Goal: Task Accomplishment & Management: Manage account settings

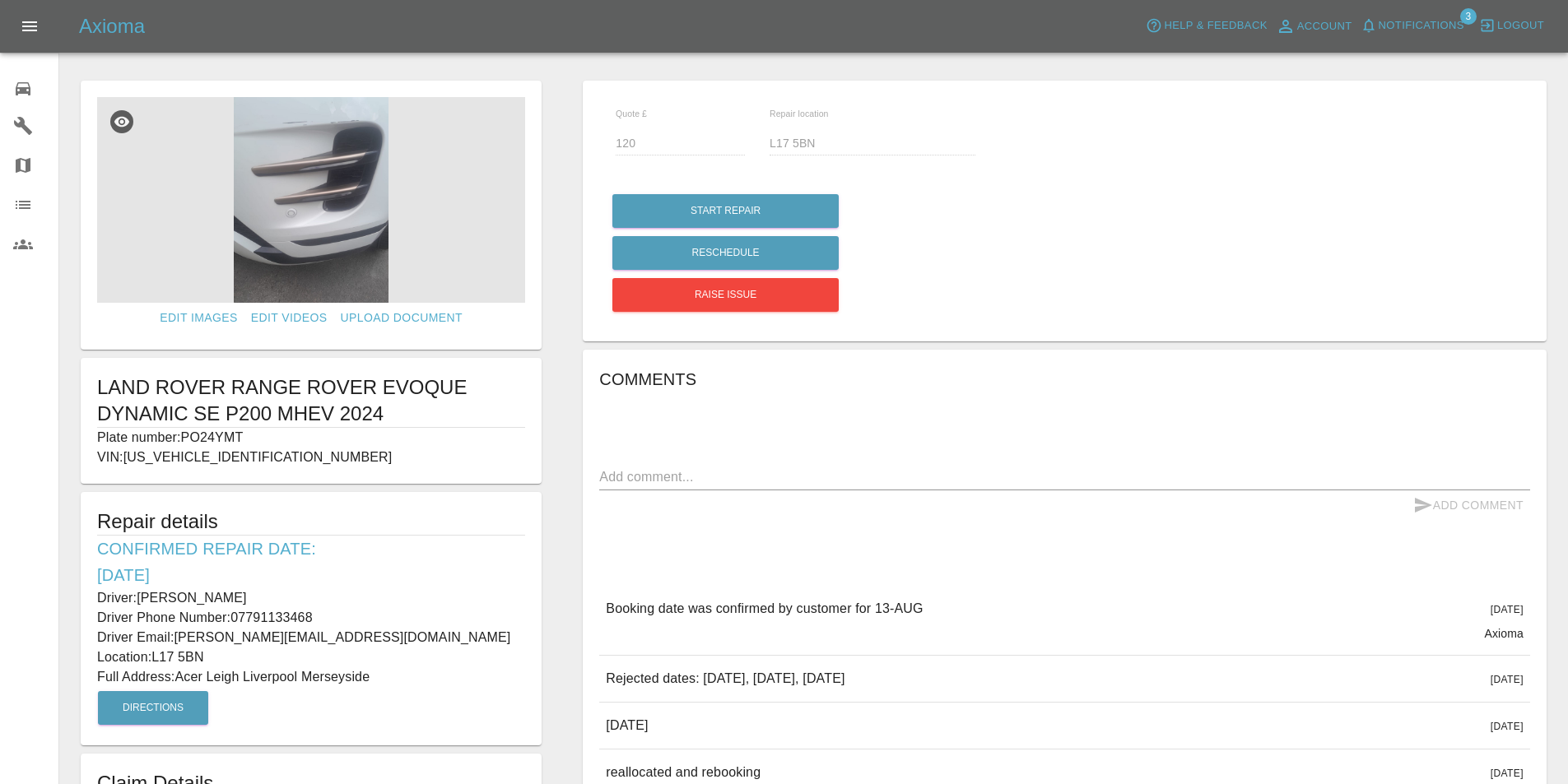
click at [14, 84] on icon at bounding box center [23, 88] width 19 height 19
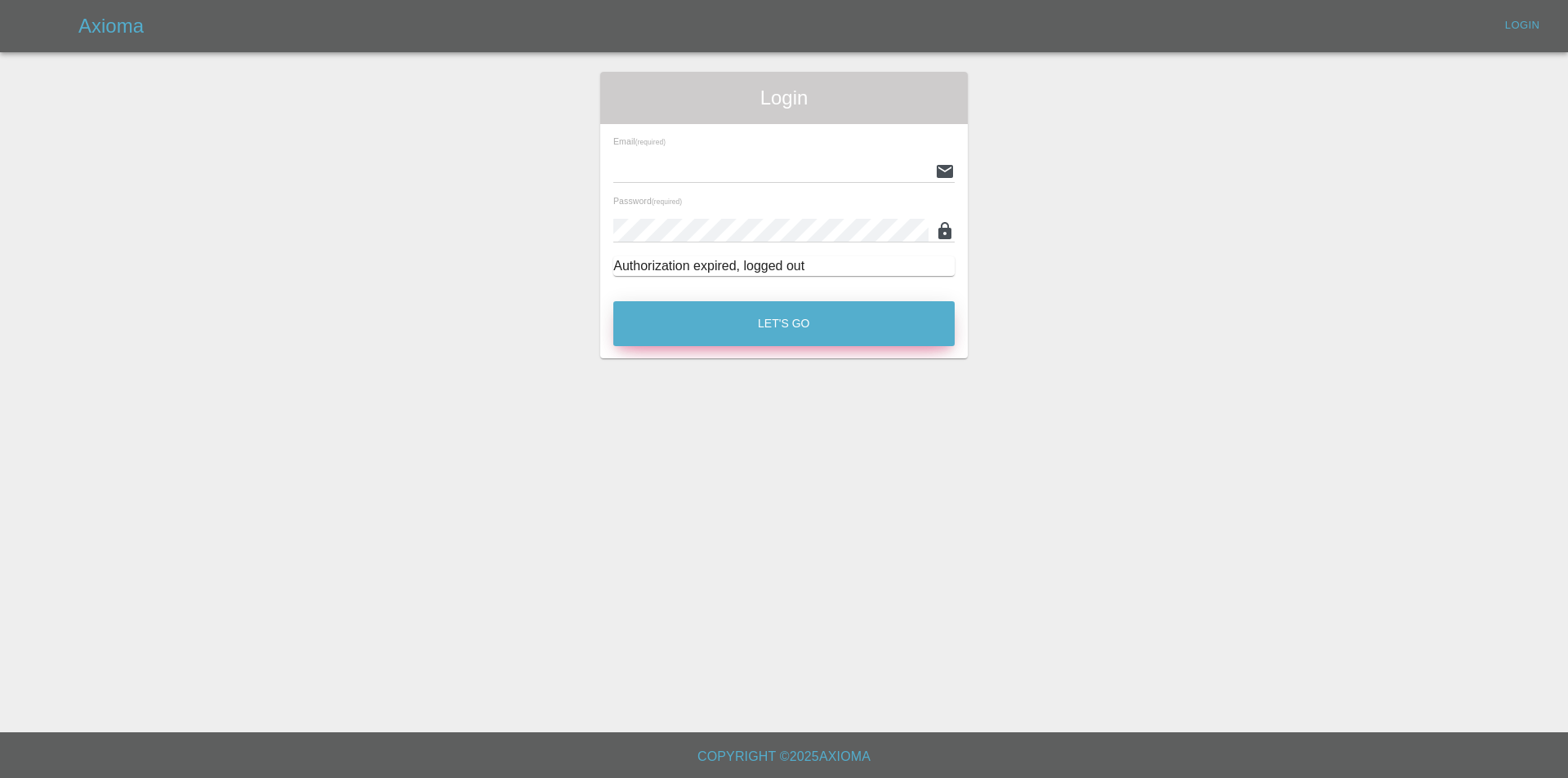
type input "[EMAIL_ADDRESS][DOMAIN_NAME]"
click at [767, 311] on button "Let's Go" at bounding box center [784, 323] width 341 height 45
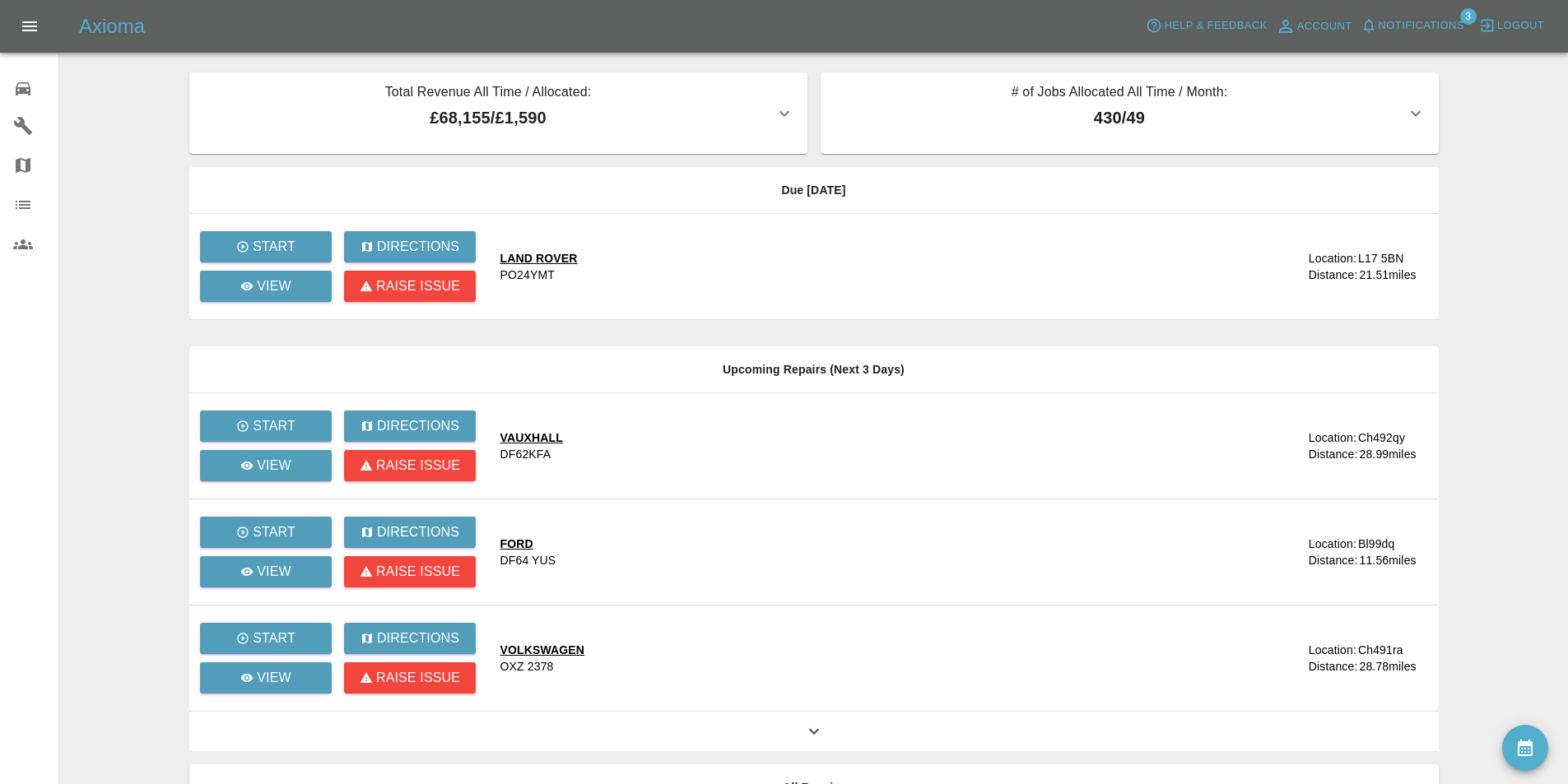
click at [113, 115] on main "Total Revenue All Time / Allocated: £68,155 / £1,590 Sprayway Smart Repairs NW …" at bounding box center [784, 449] width 1568 height 897
click at [133, 112] on main "Total Revenue All Time / Allocated: £68,155 / £1,590 Sprayway Smart Repairs NW …" at bounding box center [784, 449] width 1568 height 897
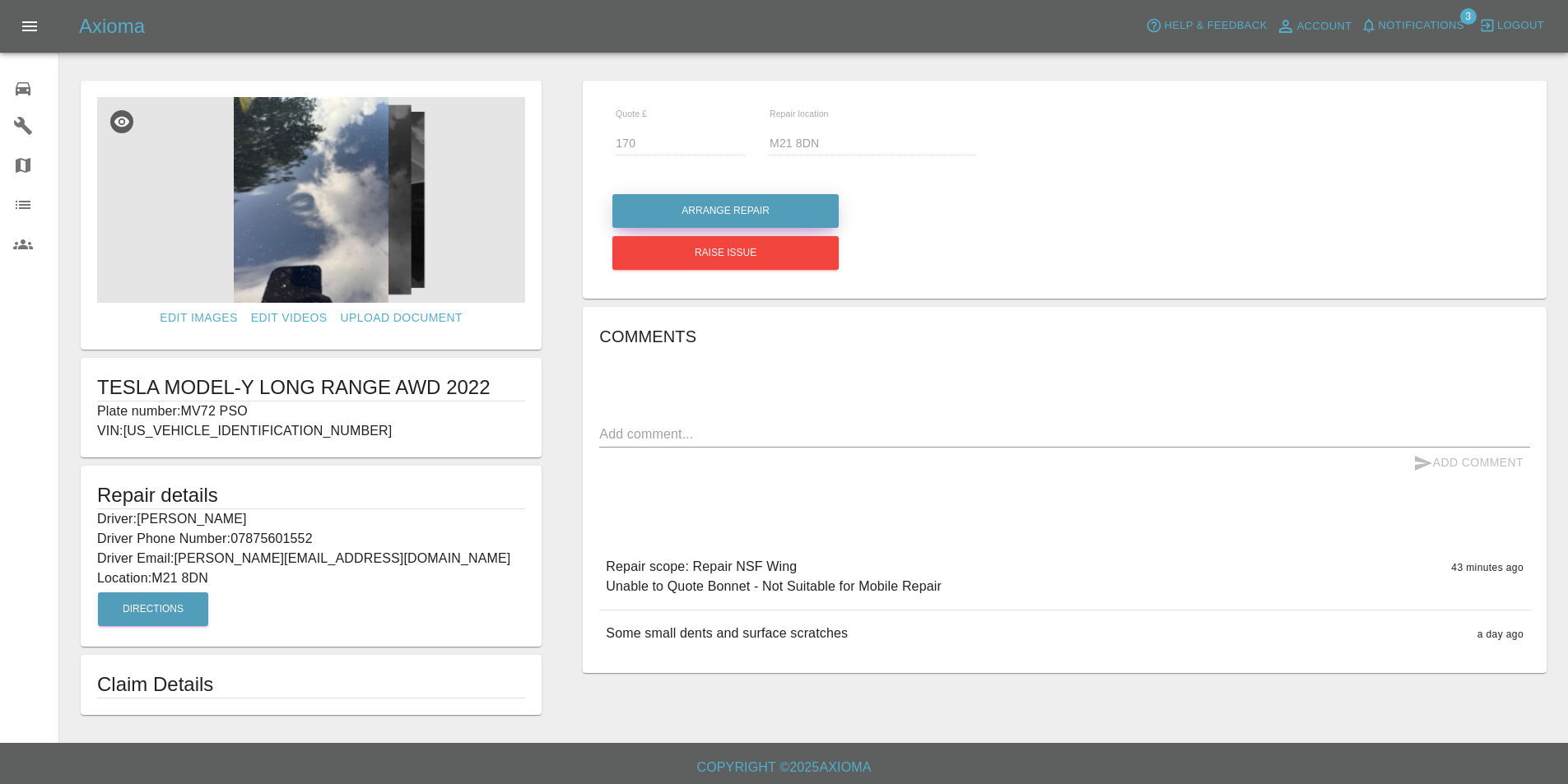
click at [772, 211] on button "Arrange Repair" at bounding box center [725, 211] width 226 height 34
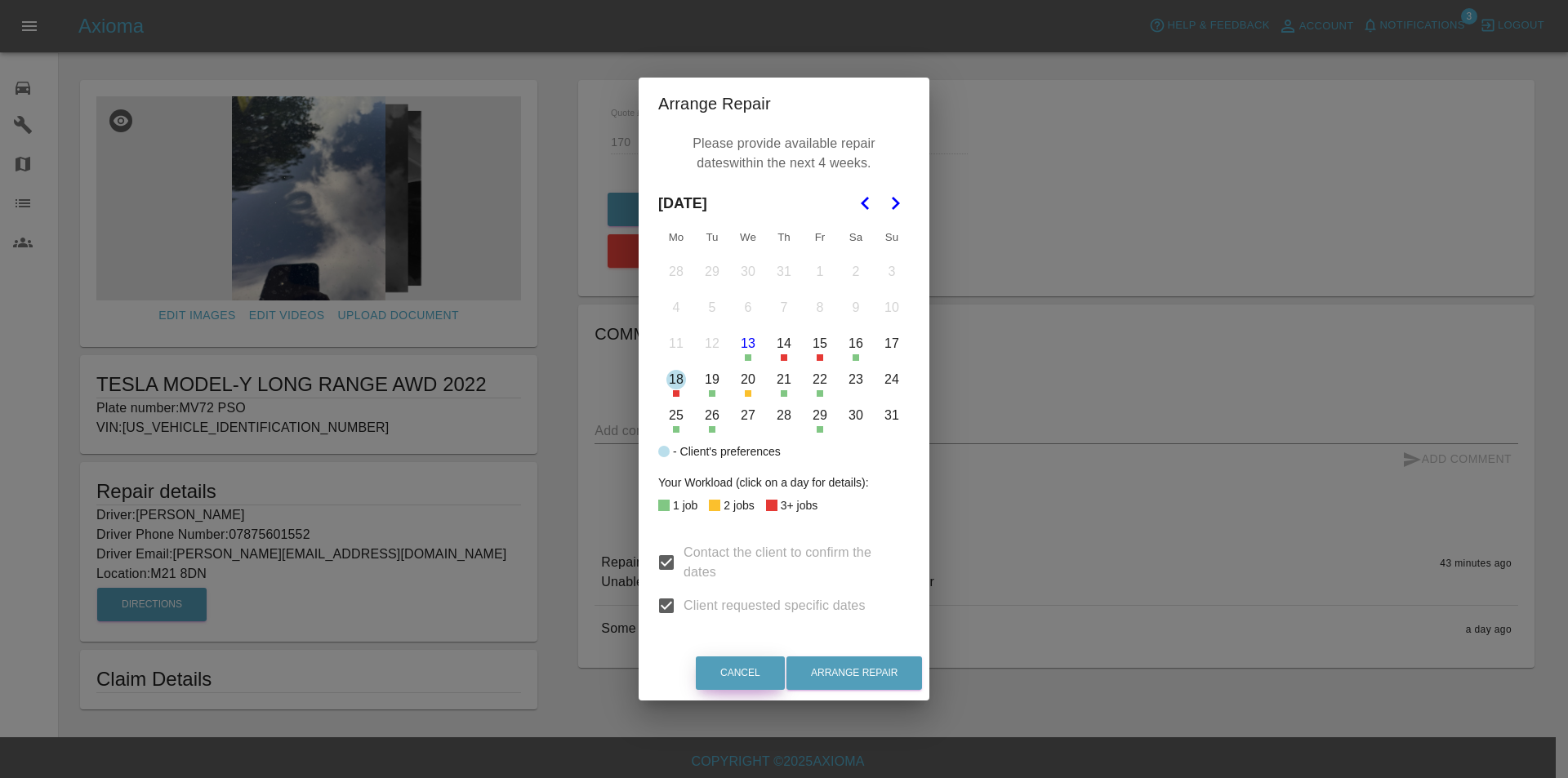
click at [735, 669] on button "Cancel" at bounding box center [741, 673] width 89 height 33
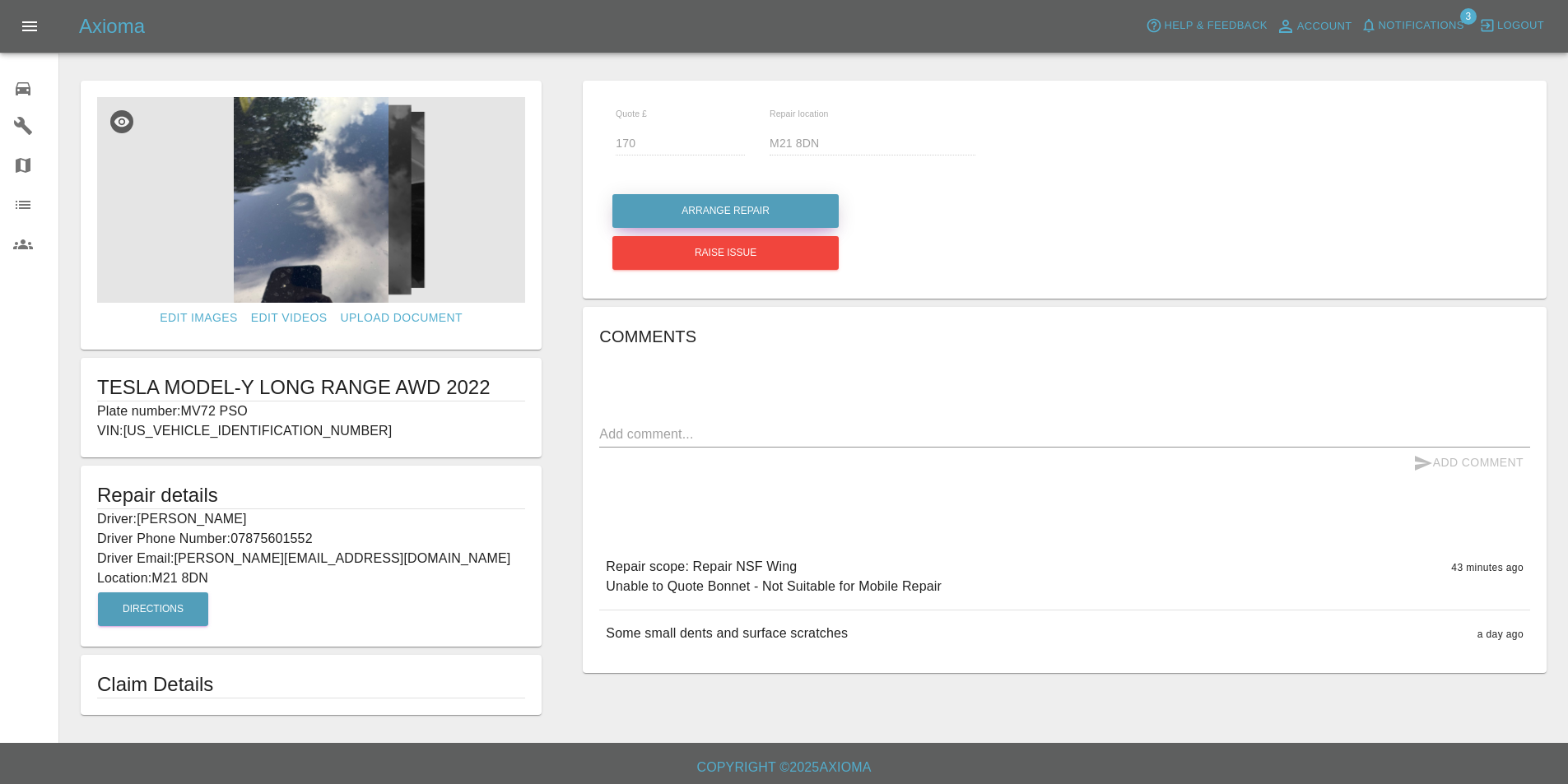
click at [744, 207] on button "Arrange Repair" at bounding box center [725, 211] width 226 height 34
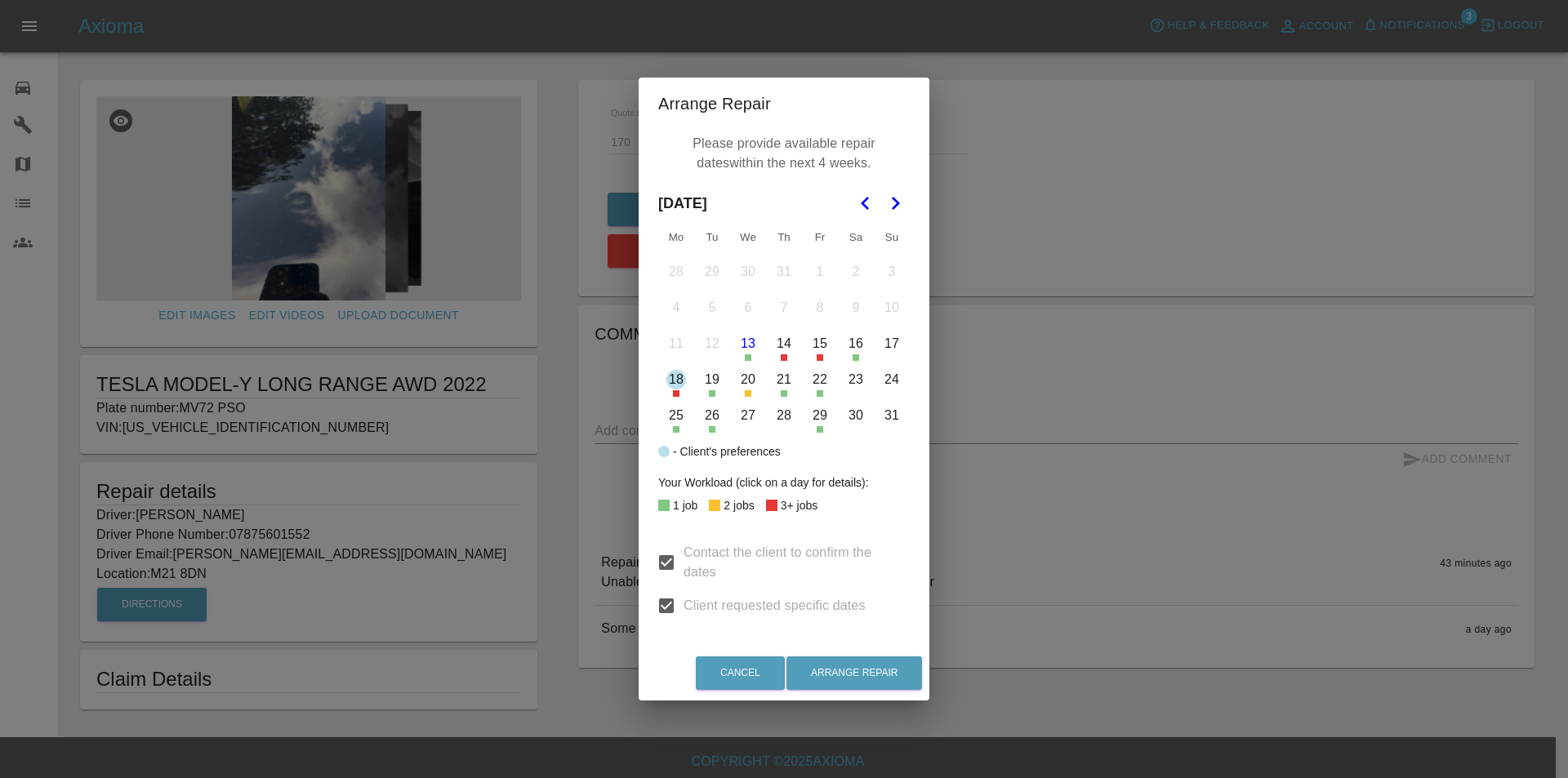
click at [778, 381] on button "21" at bounding box center [784, 379] width 34 height 34
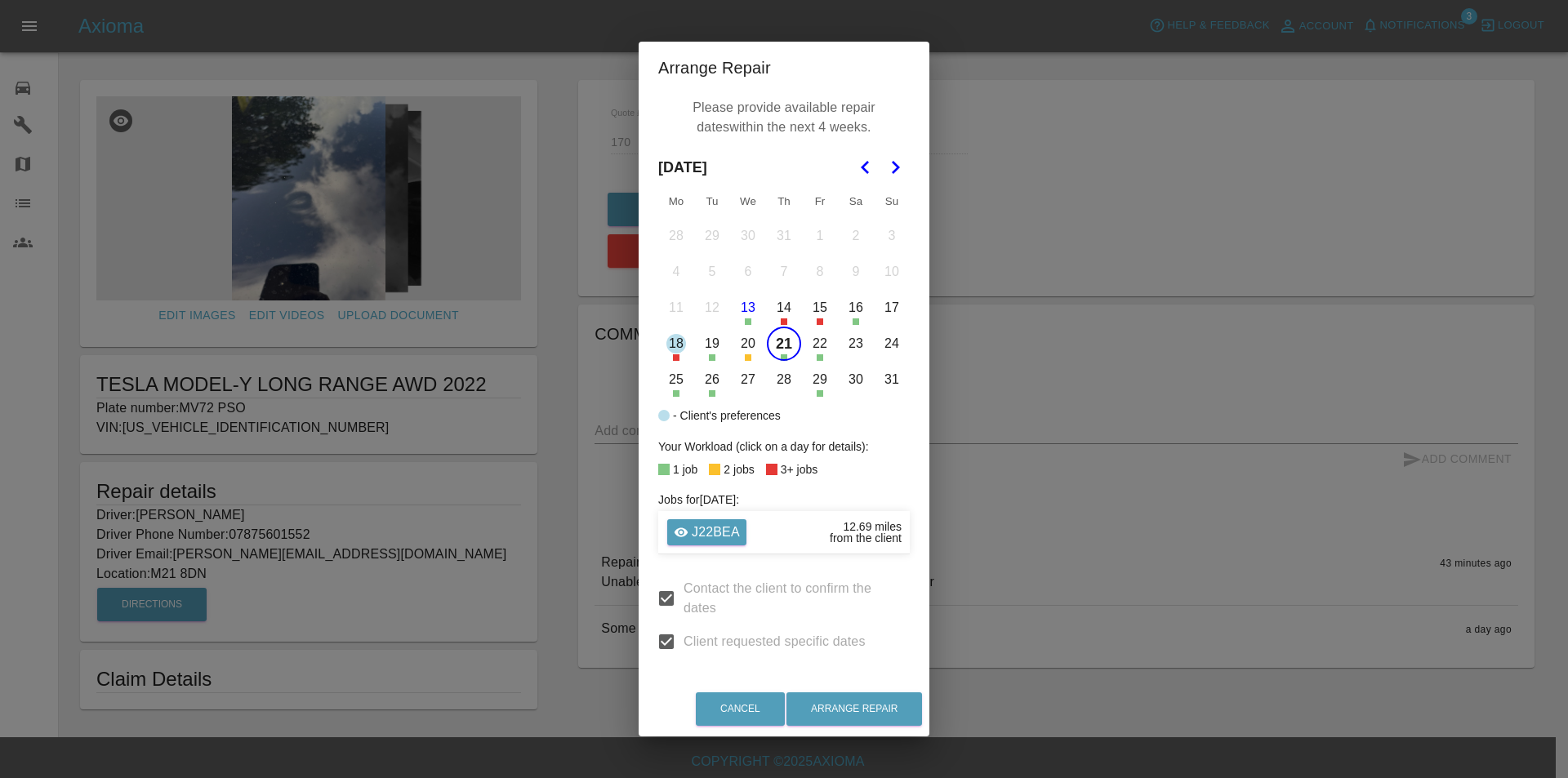
click at [823, 336] on button "22" at bounding box center [819, 343] width 34 height 34
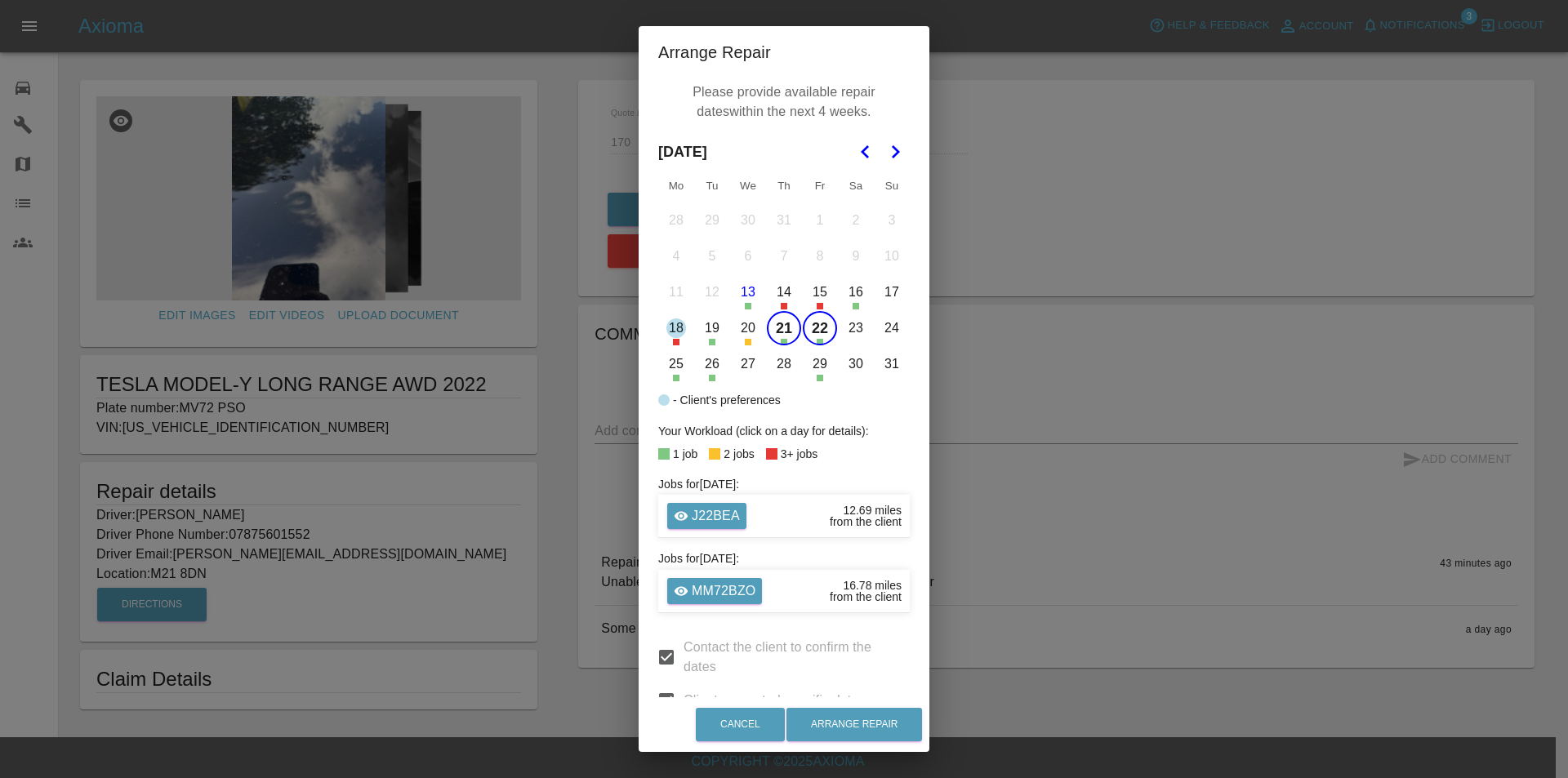
click at [664, 359] on button "25" at bounding box center [676, 364] width 34 height 34
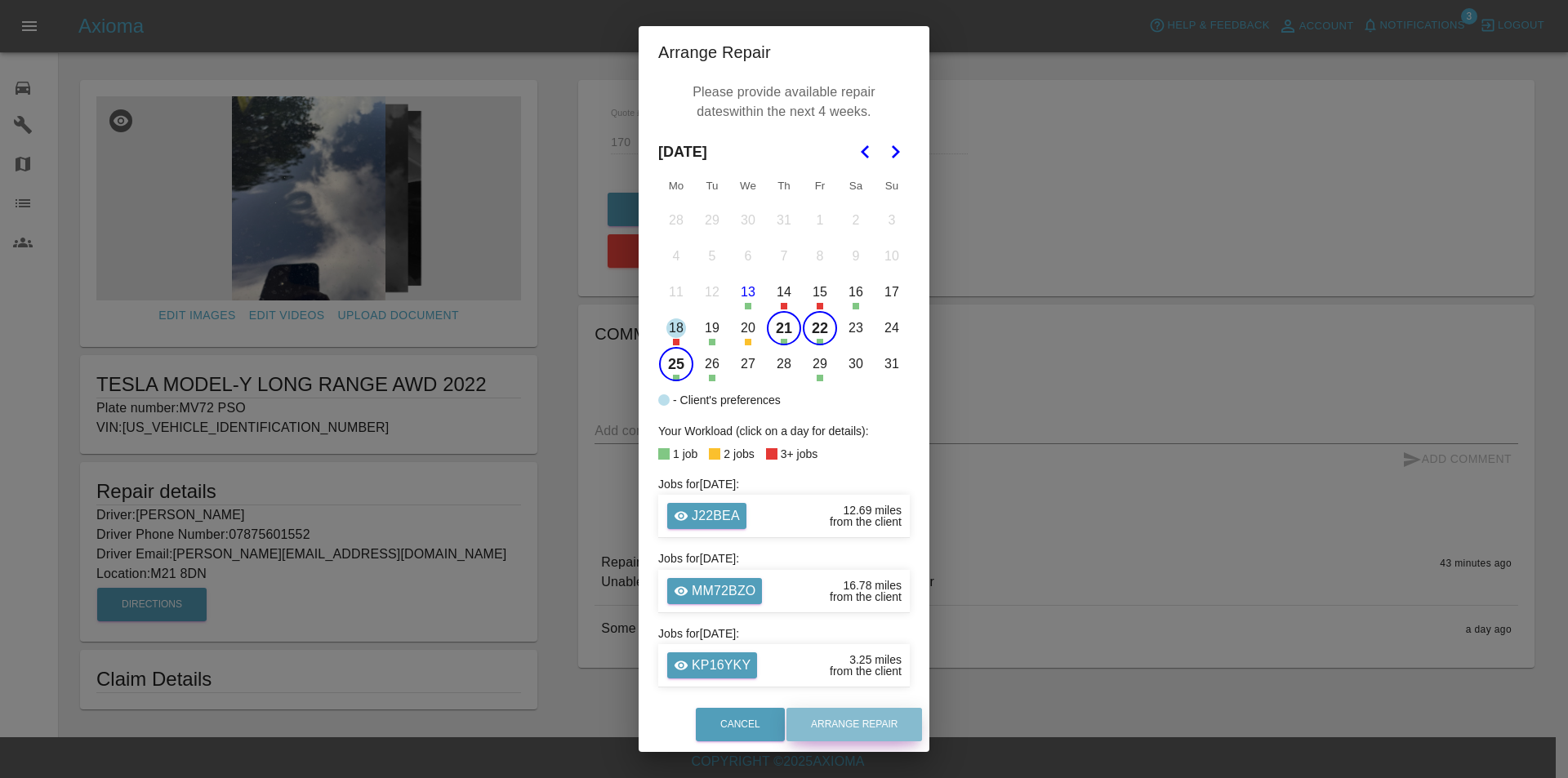
click at [855, 721] on button "Arrange Repair" at bounding box center [854, 725] width 136 height 33
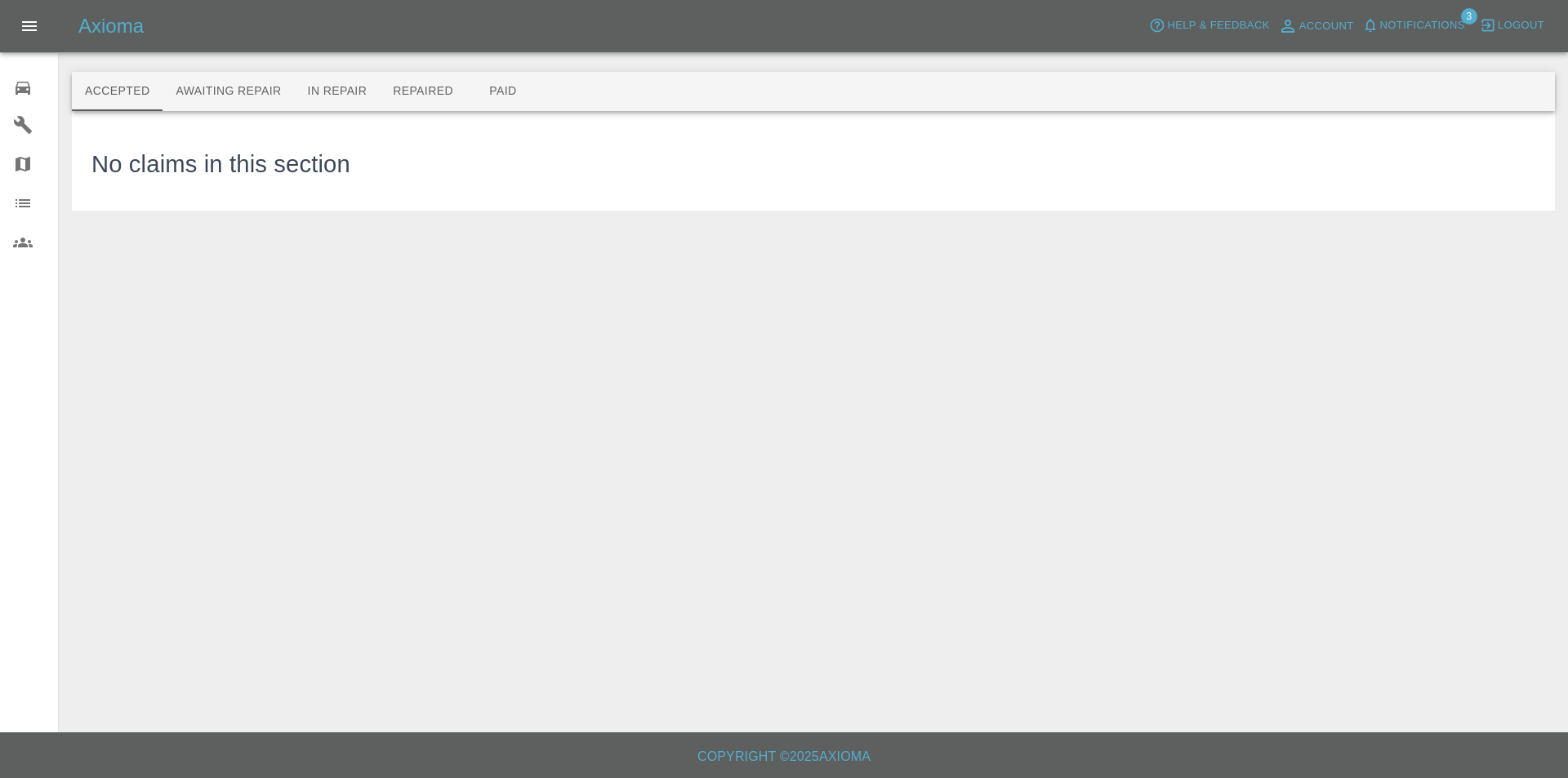
click at [42, 108] on link "Garages" at bounding box center [29, 124] width 58 height 39
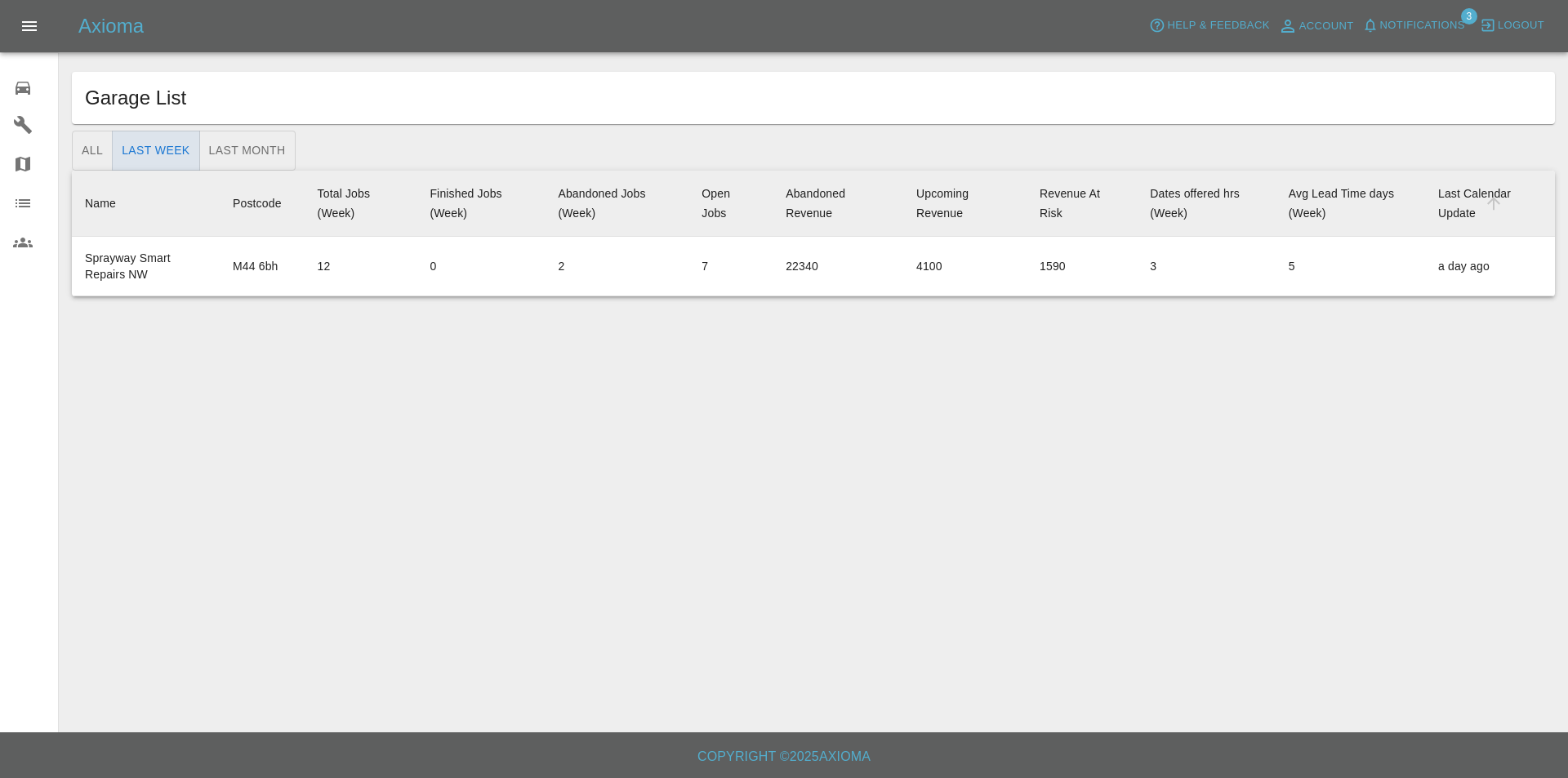
click at [17, 75] on div "0" at bounding box center [36, 86] width 46 height 24
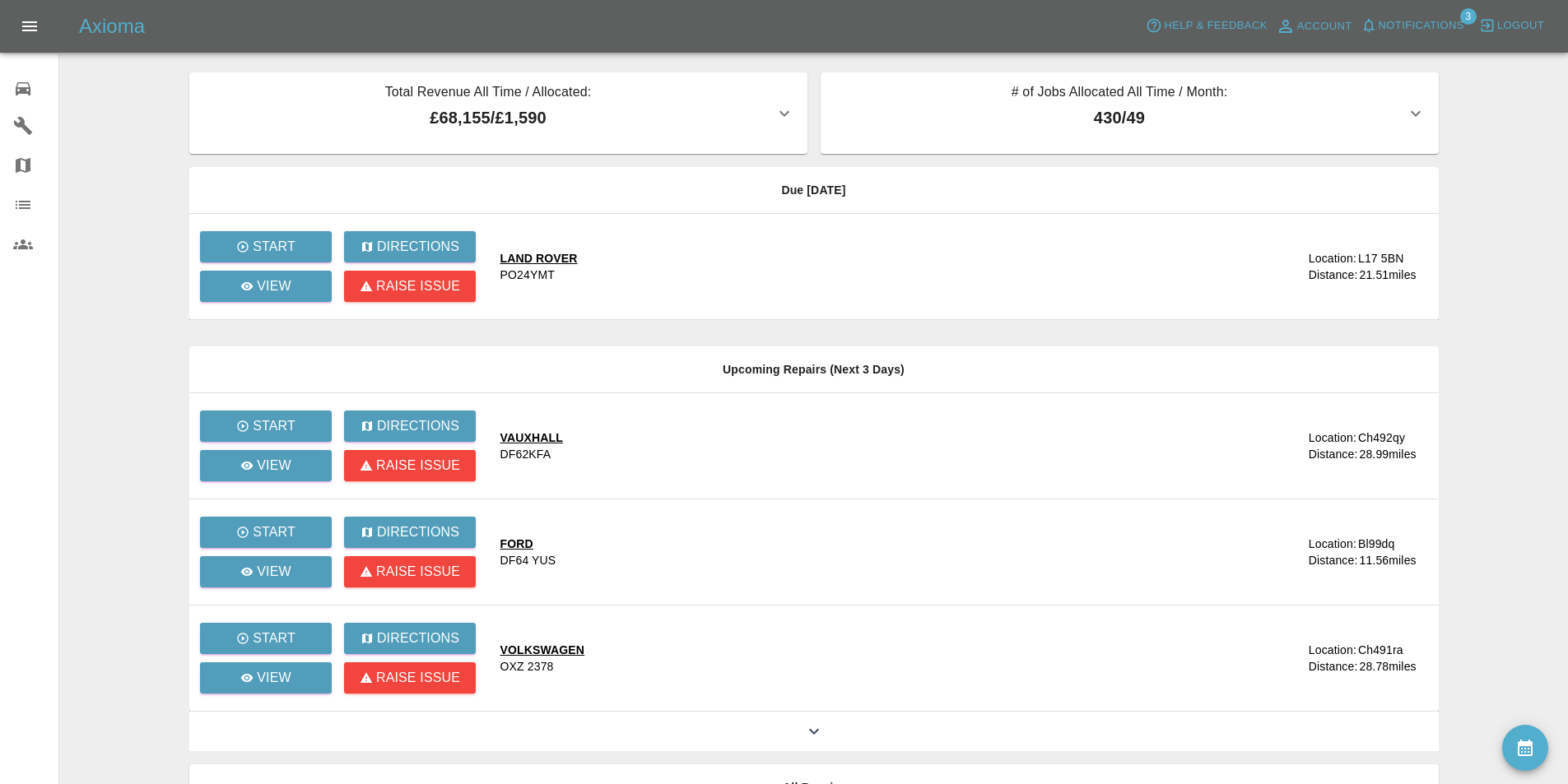
click at [1515, 741] on button "availability" at bounding box center [1525, 748] width 46 height 46
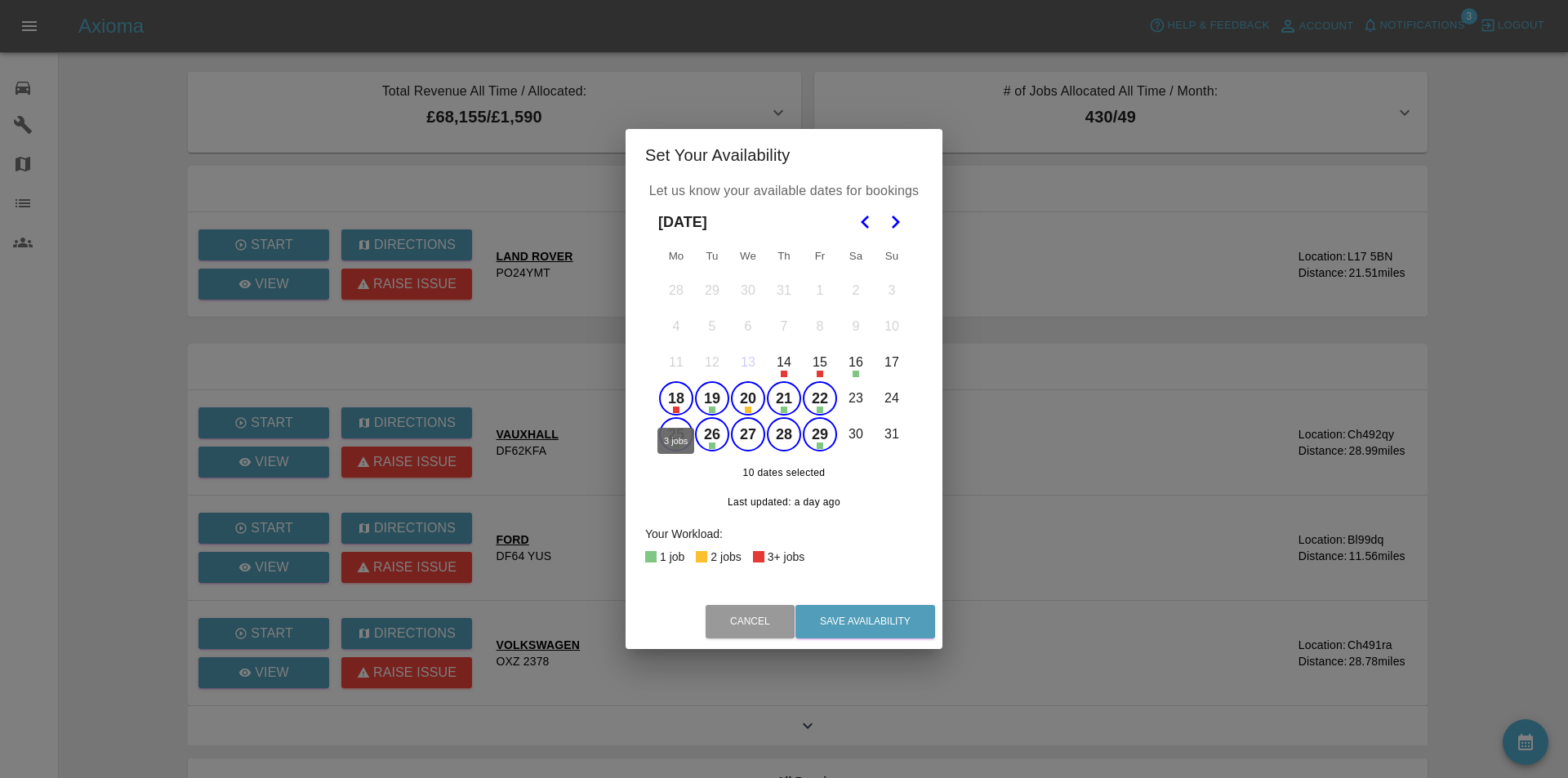
click at [669, 393] on button "18" at bounding box center [676, 398] width 34 height 34
click at [898, 621] on button "Save Availability" at bounding box center [864, 621] width 139 height 33
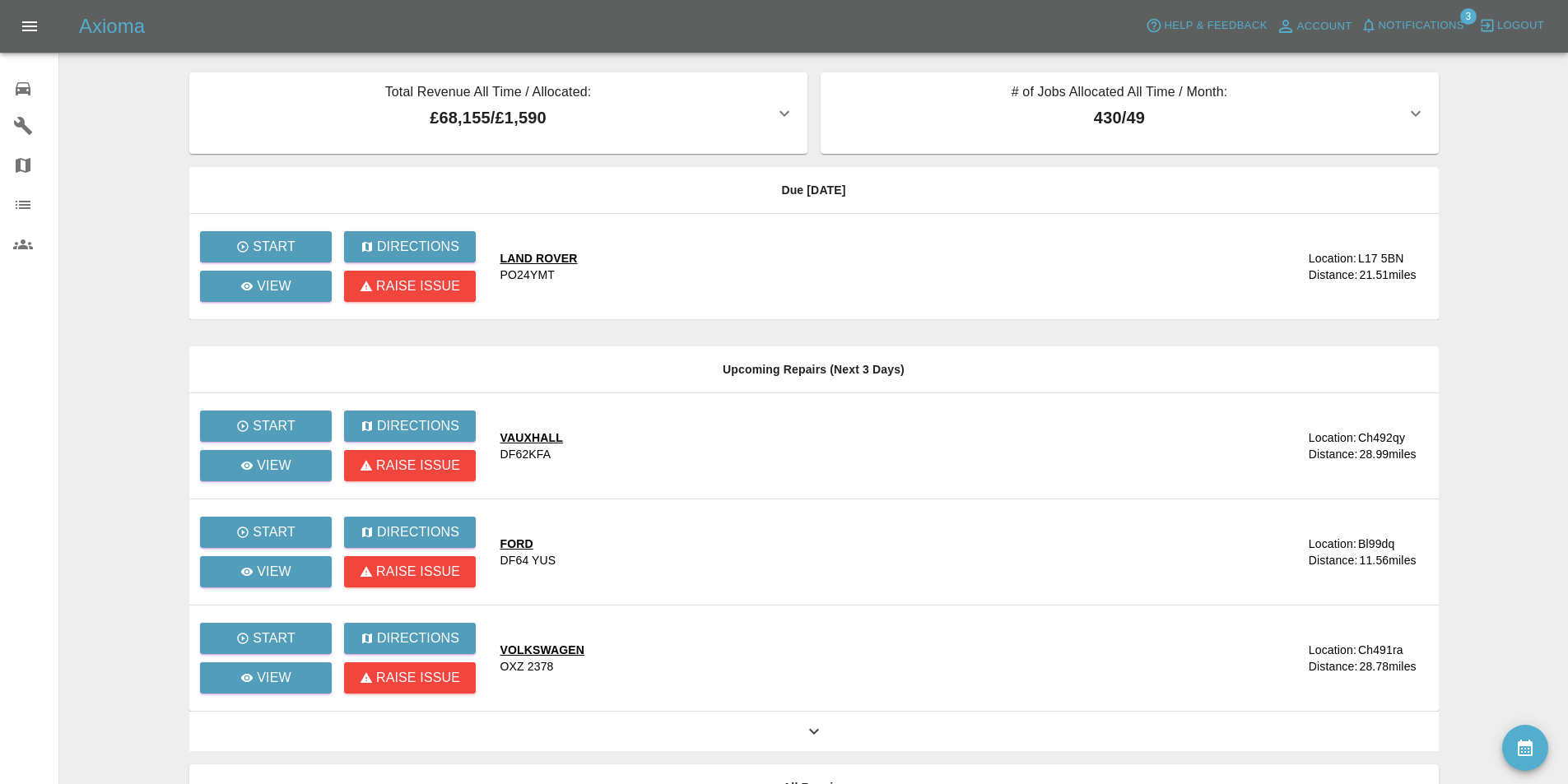
click at [849, 244] on td "LAND ROVER PO24YMT" at bounding box center [862, 267] width 750 height 106
